Goal: Task Accomplishment & Management: Manage account settings

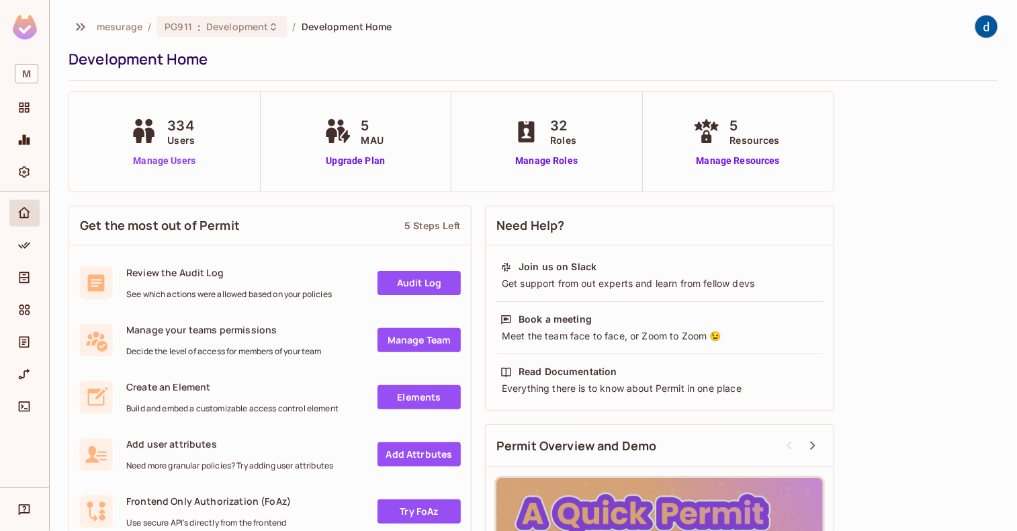
click at [179, 161] on link "Manage Users" at bounding box center [164, 161] width 75 height 14
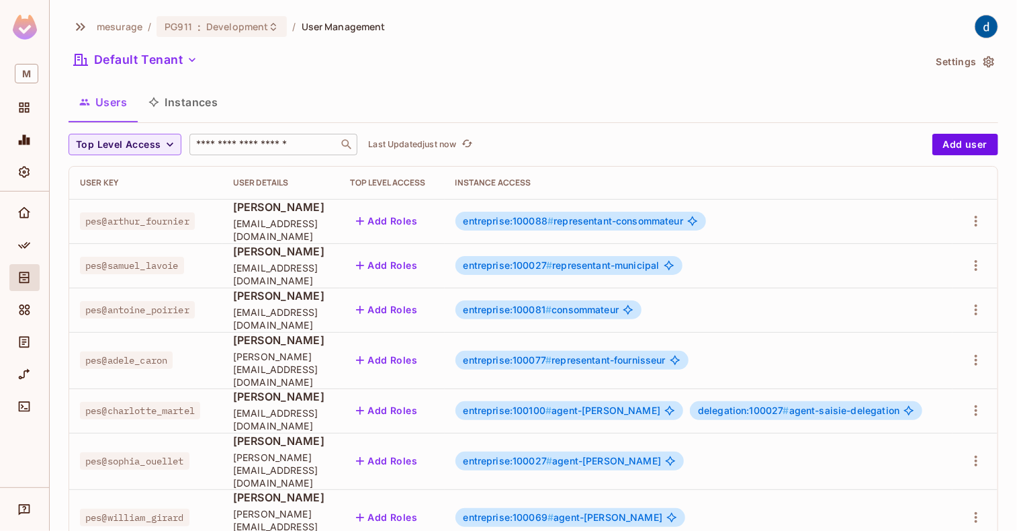
click at [201, 140] on input "text" at bounding box center [263, 144] width 141 height 13
type input "*******"
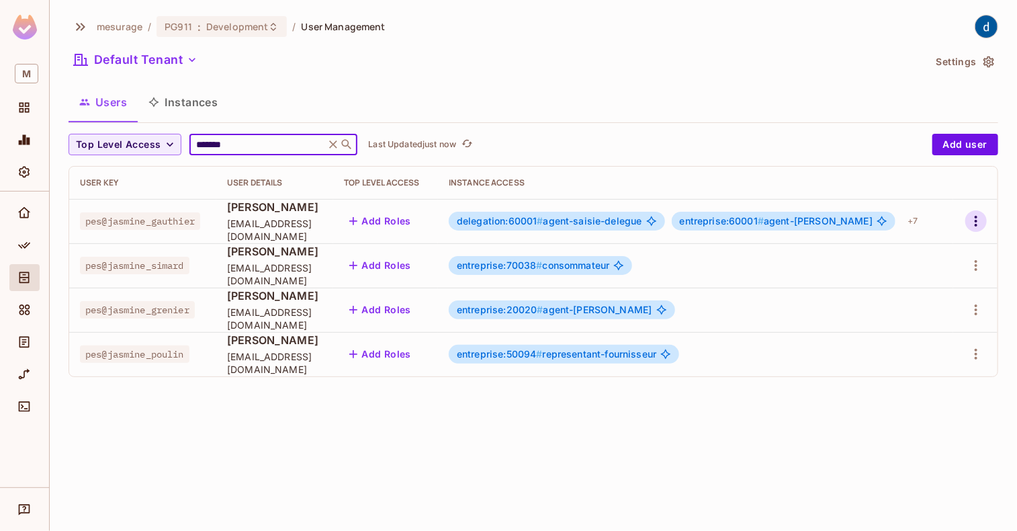
click at [971, 224] on icon "button" at bounding box center [976, 221] width 16 height 16
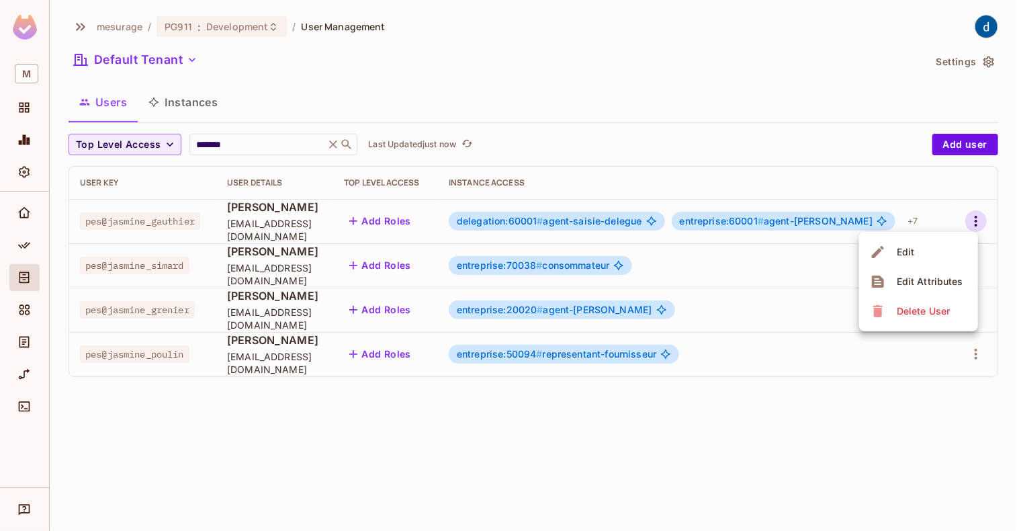
click at [930, 256] on li "Edit" at bounding box center [918, 252] width 119 height 30
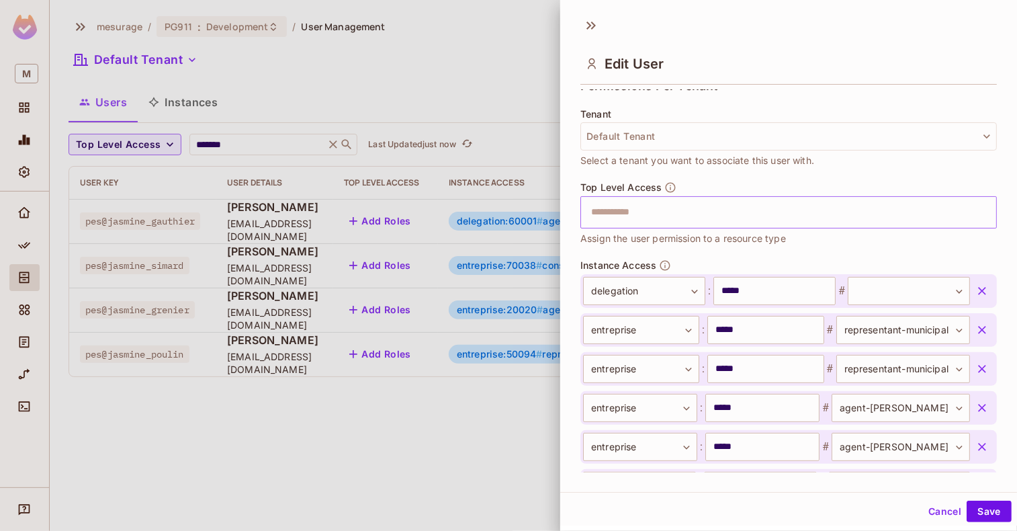
scroll to position [336, 0]
